Goal: Transaction & Acquisition: Purchase product/service

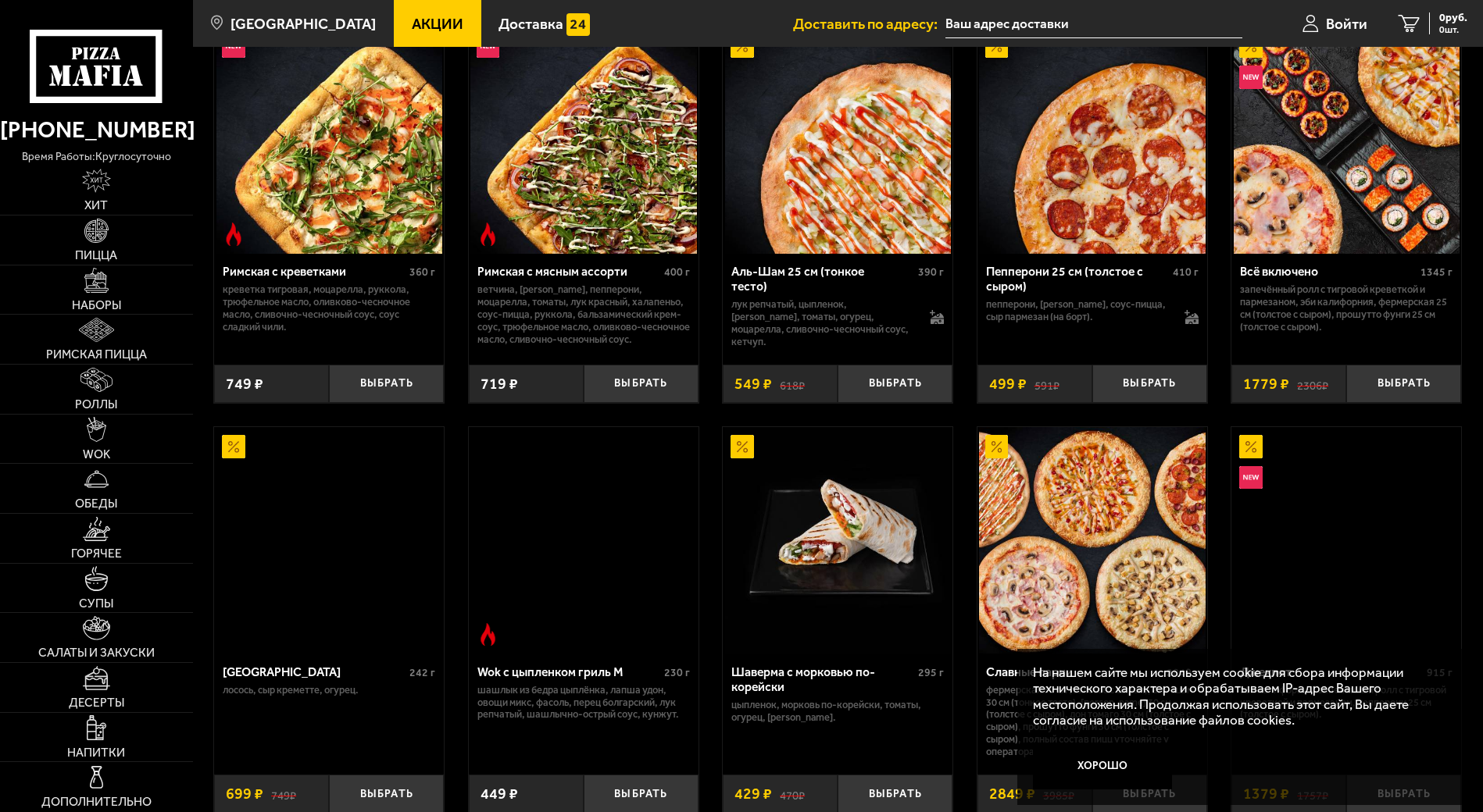
scroll to position [418, 0]
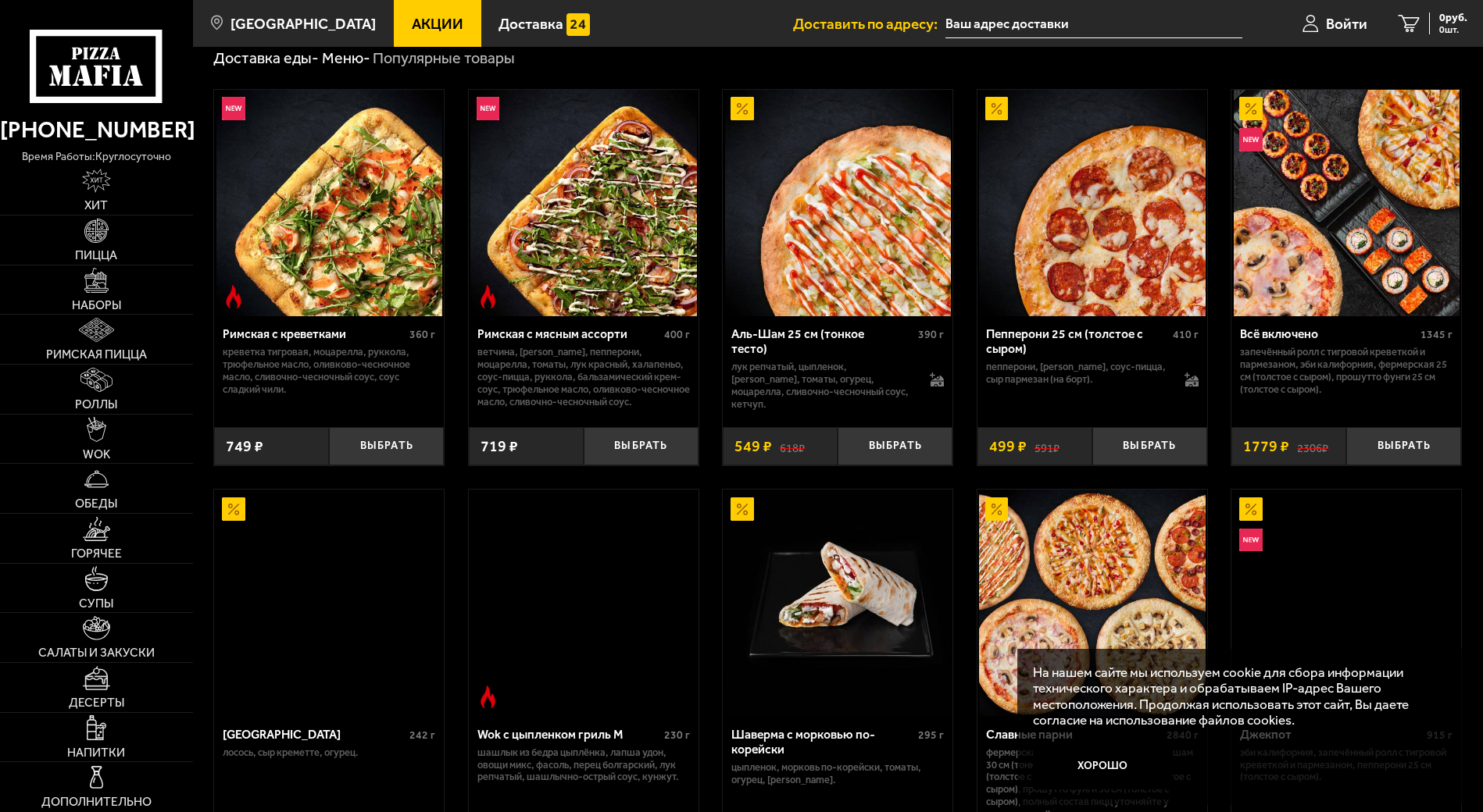
click at [1072, 183] on img at bounding box center [1092, 203] width 227 height 227
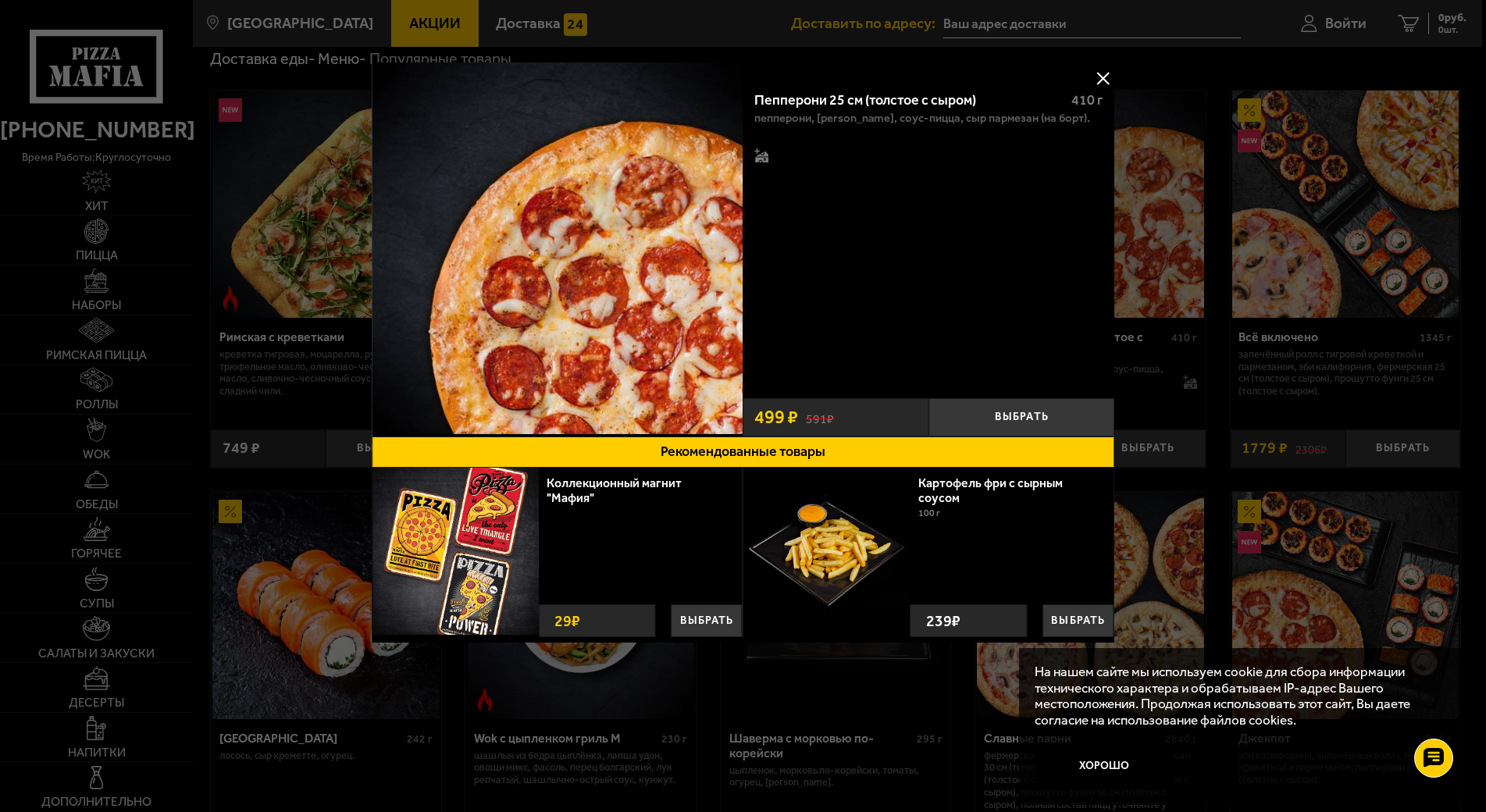
click at [279, 635] on div at bounding box center [743, 406] width 1486 height 812
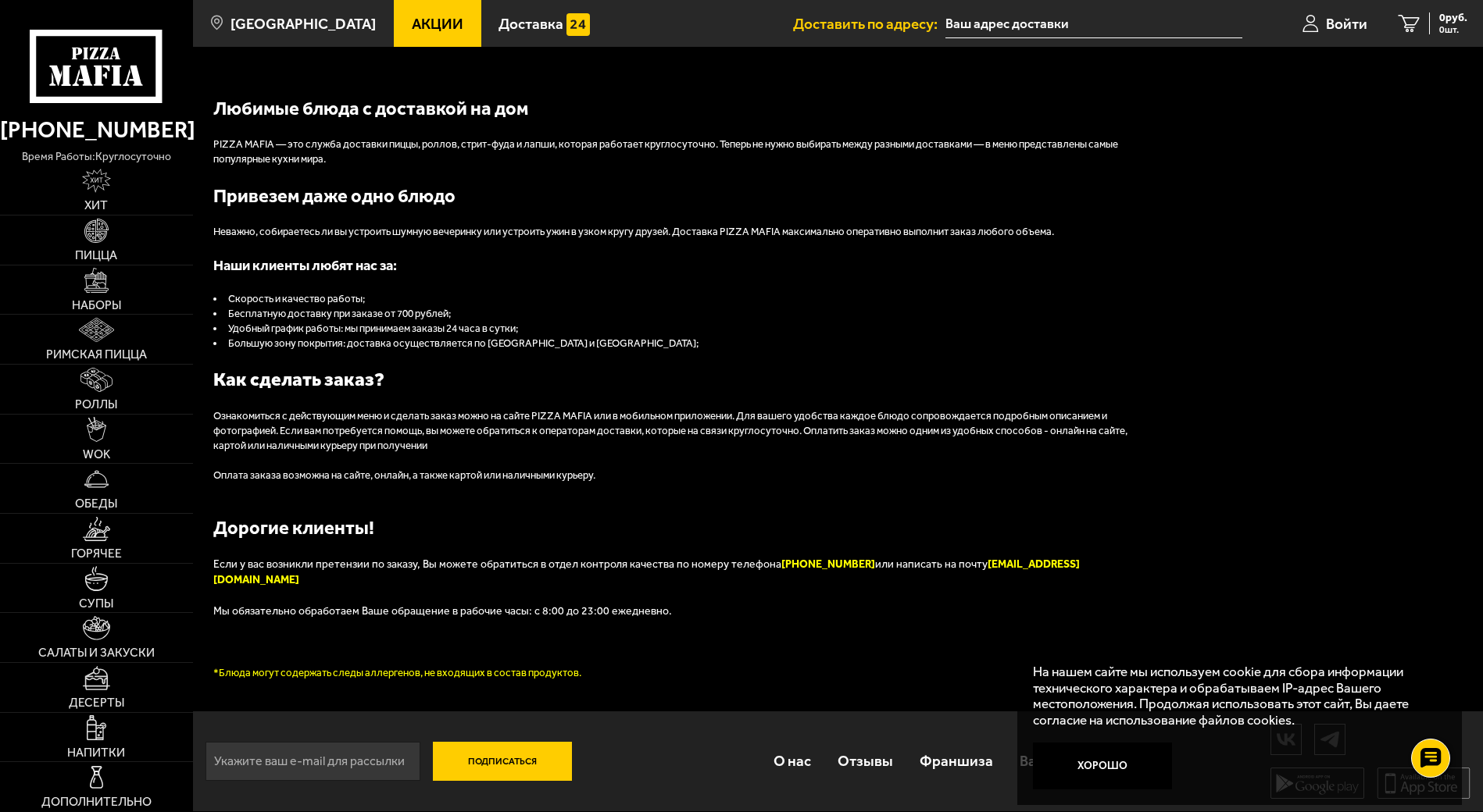
scroll to position [1717, 0]
click at [63, 448] on link "WOK" at bounding box center [96, 439] width 193 height 49
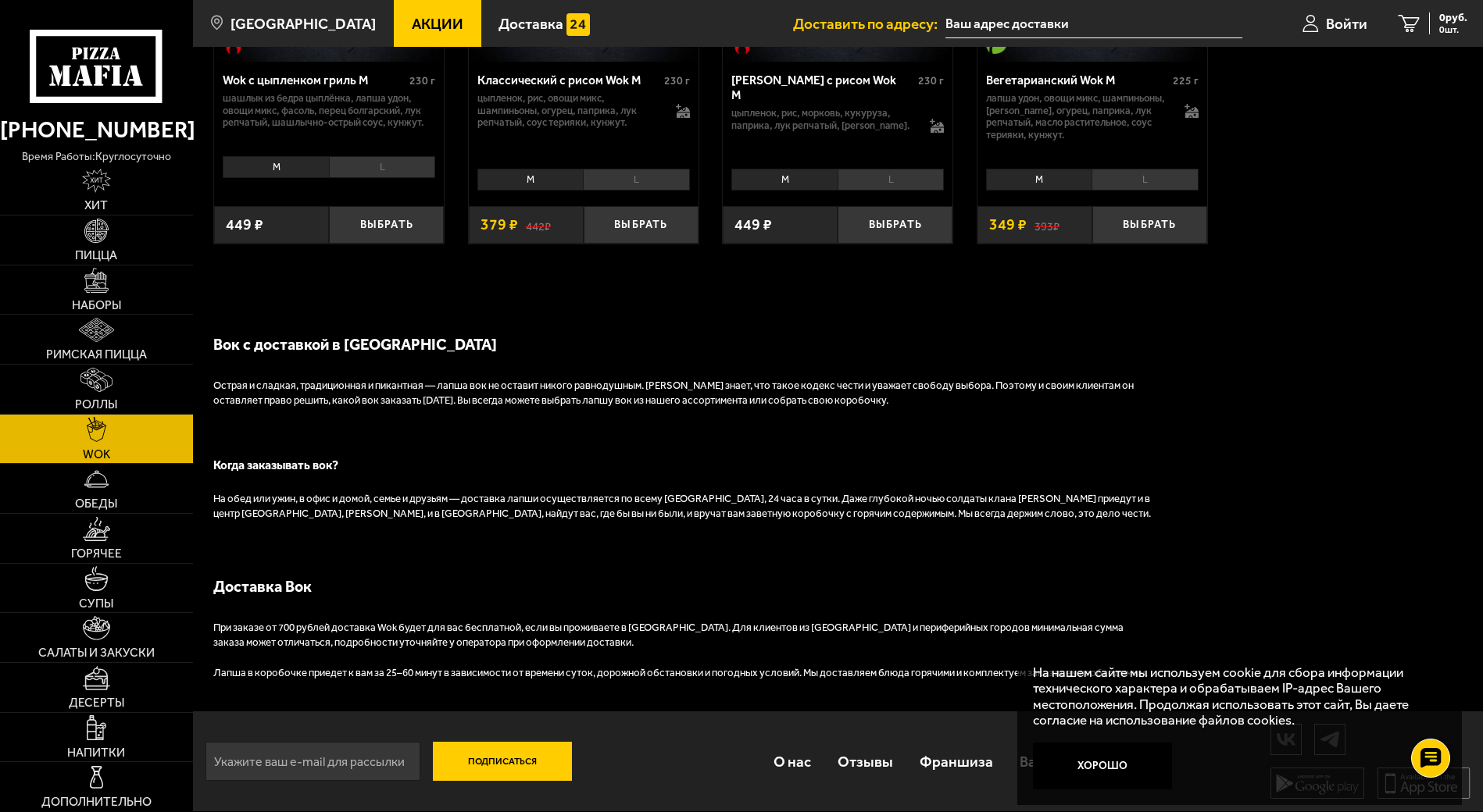
scroll to position [1252, 0]
